Goal: Task Accomplishment & Management: Complete application form

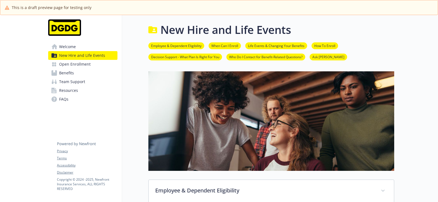
click at [85, 65] on span "Open Enrollment" at bounding box center [74, 64] width 31 height 9
